Goal: Book appointment/travel/reservation

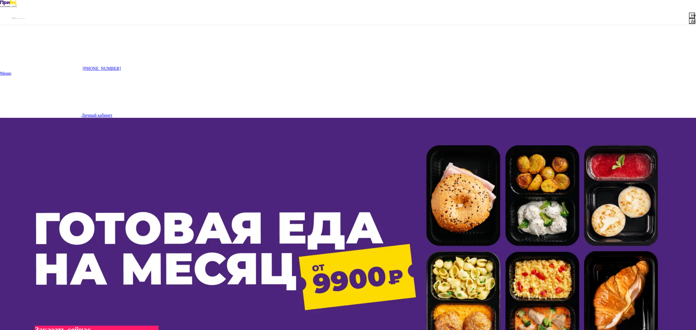
click at [689, 24] on button "Да" at bounding box center [692, 21] width 6 height 6
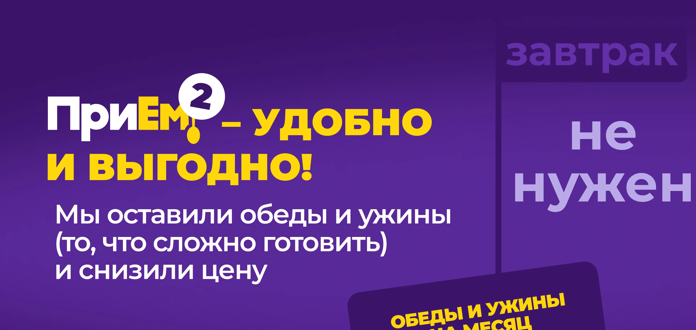
scroll to position [461, 0]
